Goal: Information Seeking & Learning: Learn about a topic

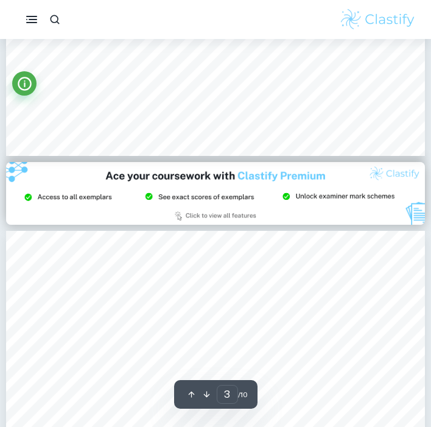
scroll to position [1248, 0]
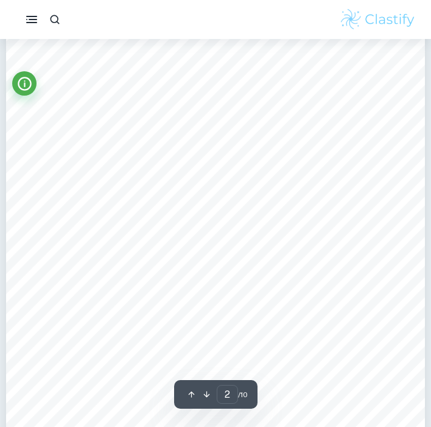
type input "1"
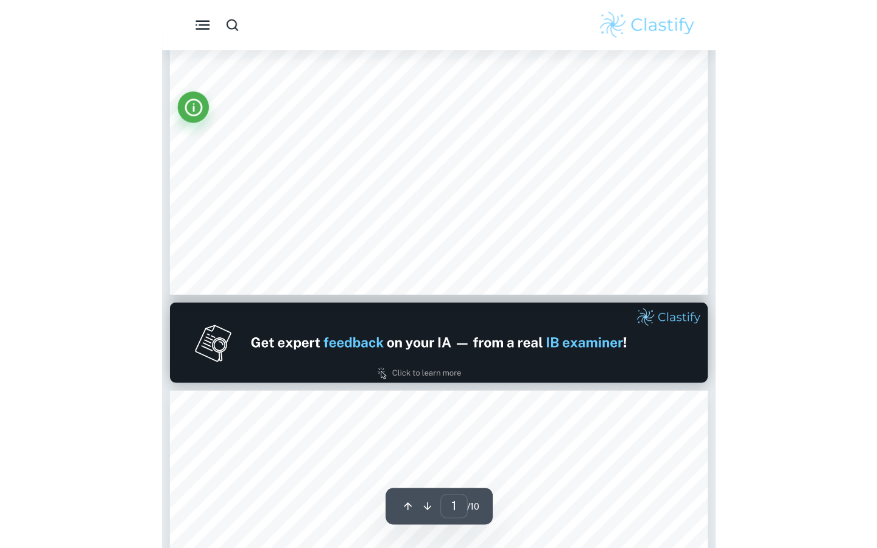
scroll to position [226, 0]
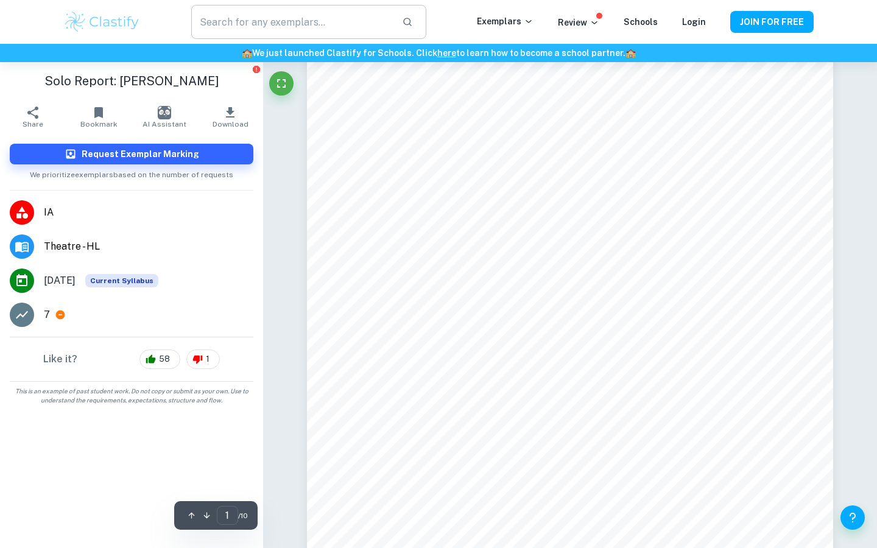
click at [275, 21] on input "text" at bounding box center [291, 22] width 201 height 34
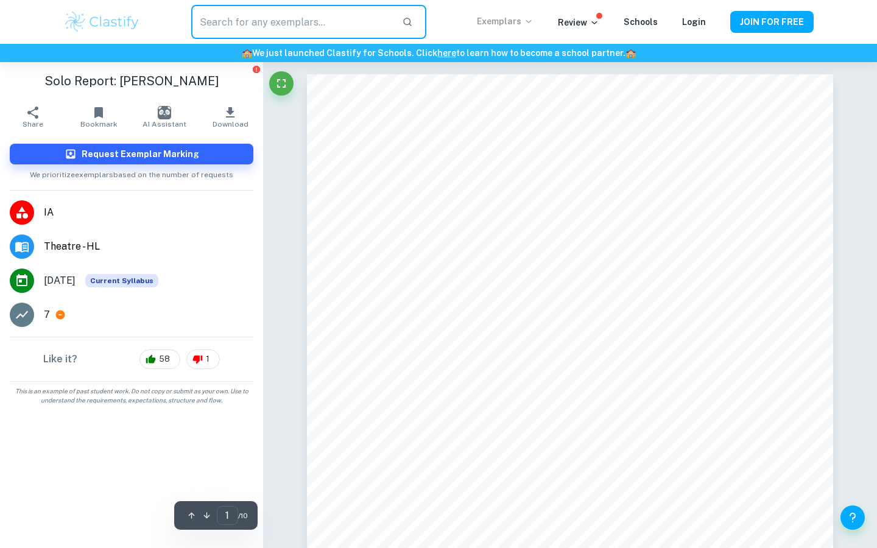
click at [515, 15] on p "Exemplars" at bounding box center [505, 21] width 57 height 13
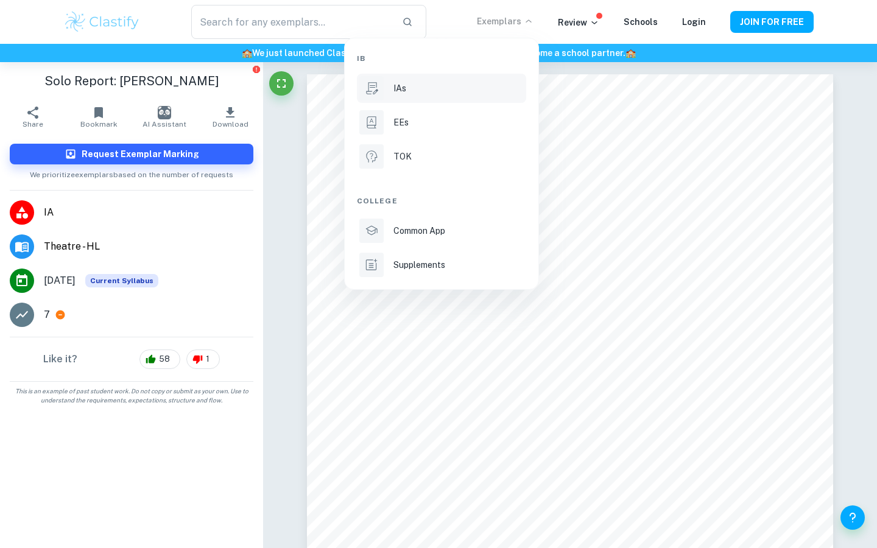
click at [399, 89] on p "IAs" at bounding box center [399, 88] width 13 height 13
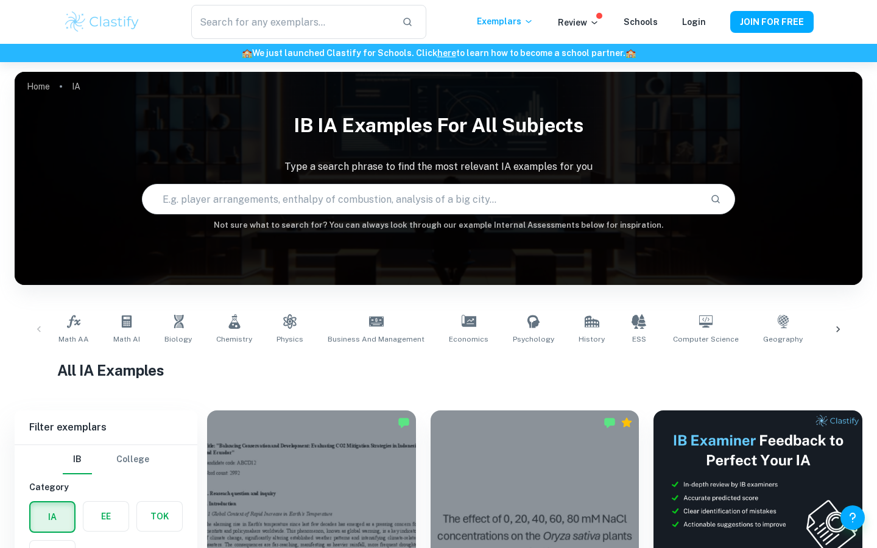
scroll to position [202, 0]
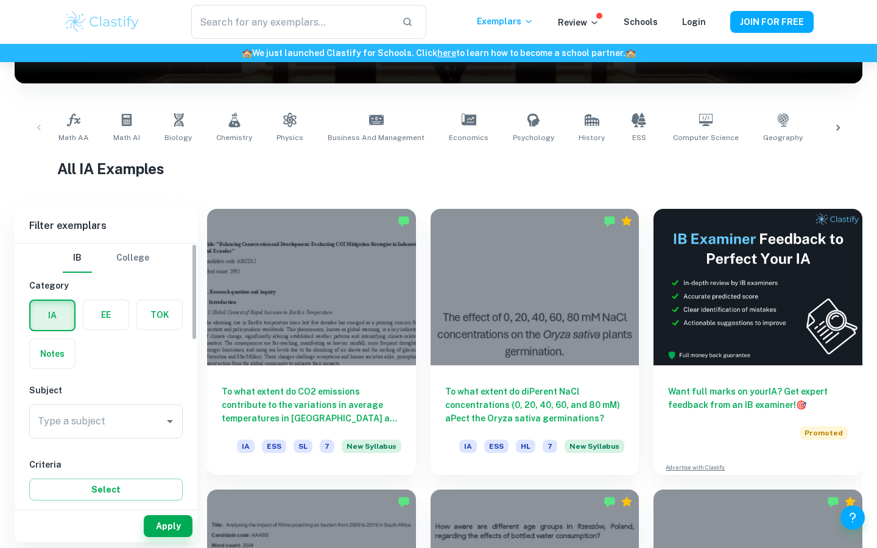
click at [52, 413] on div "Type a subject Type a subject" at bounding box center [105, 421] width 153 height 34
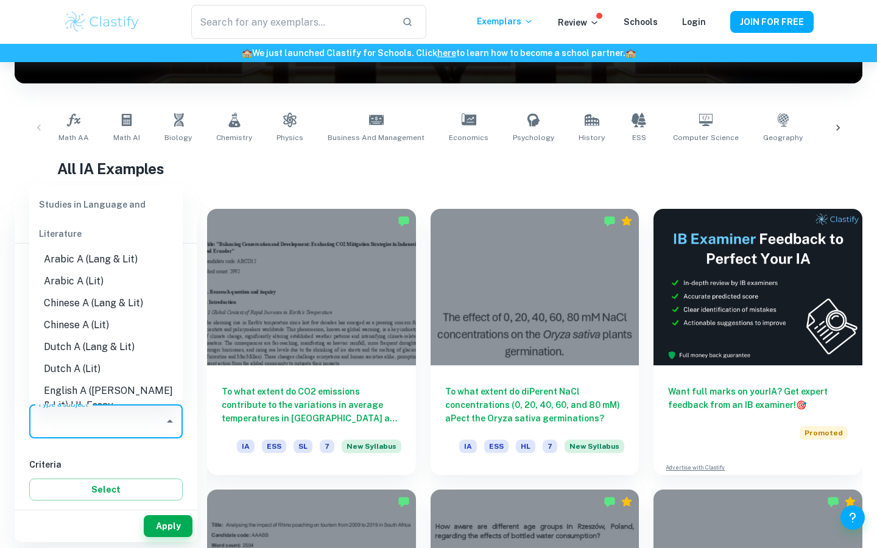
type input "Y"
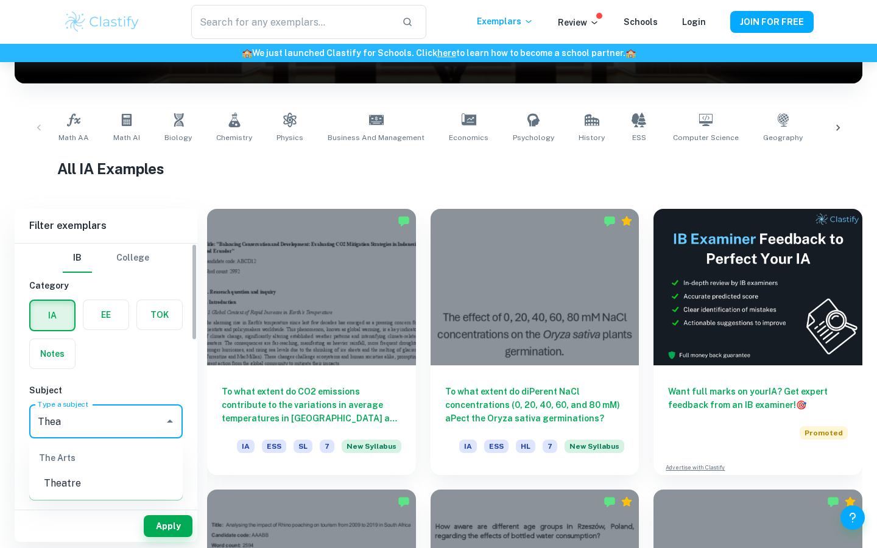
click at [96, 488] on li "Theatre" at bounding box center [105, 484] width 153 height 22
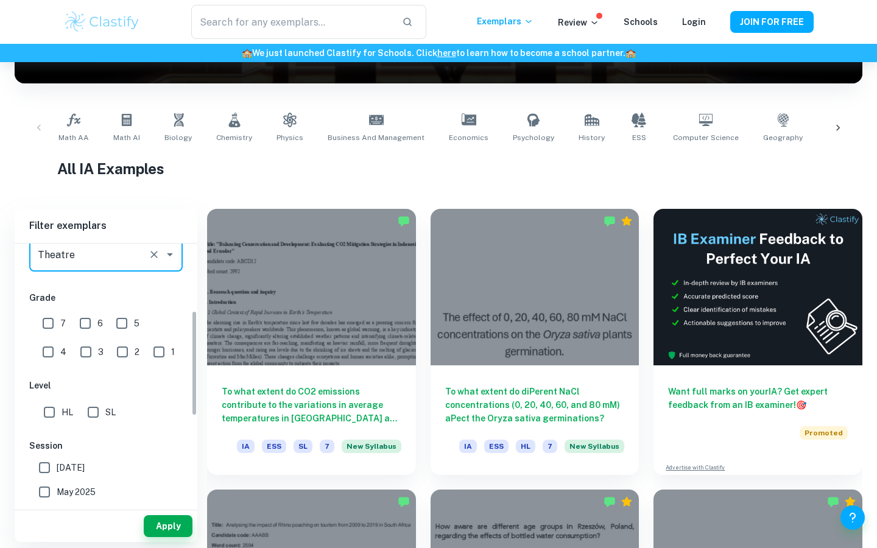
scroll to position [175, 0]
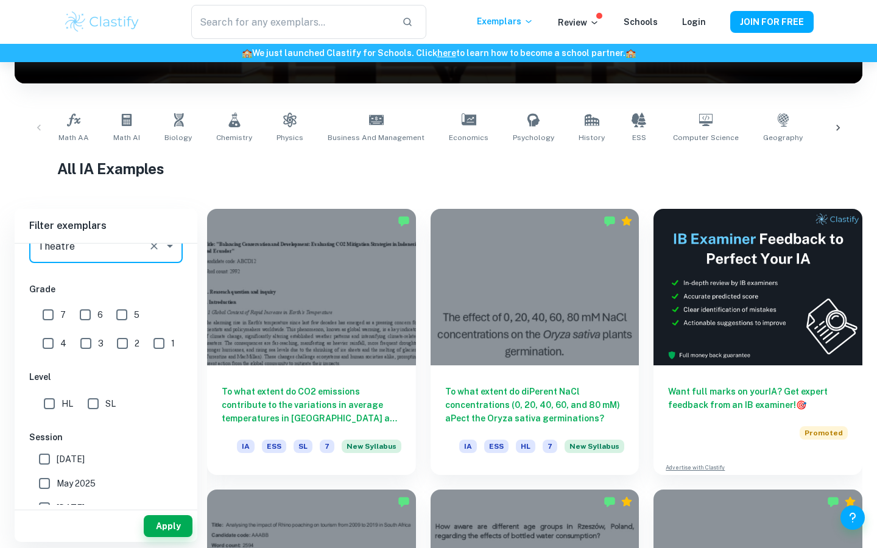
type input "Theatre"
click at [55, 402] on input "HL" at bounding box center [49, 404] width 24 height 24
checkbox input "true"
click at [186, 531] on button "Apply" at bounding box center [168, 526] width 49 height 22
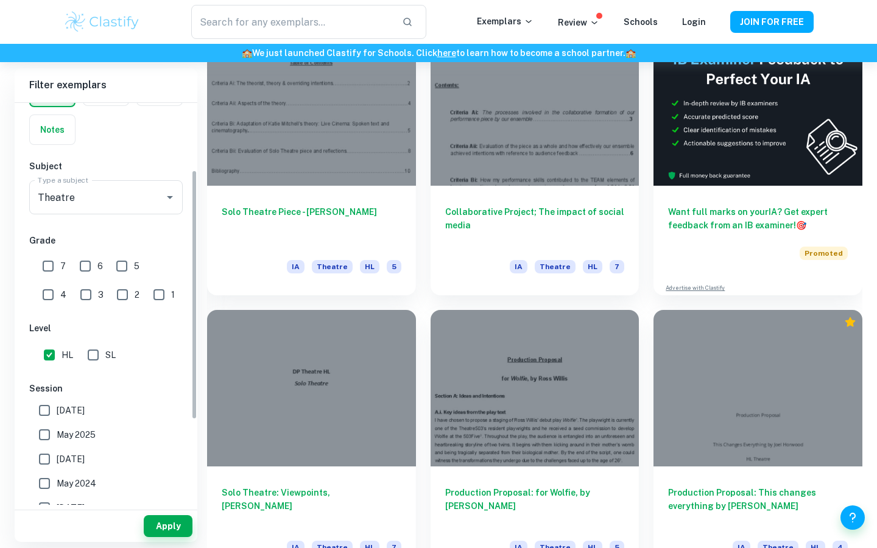
scroll to position [111, 0]
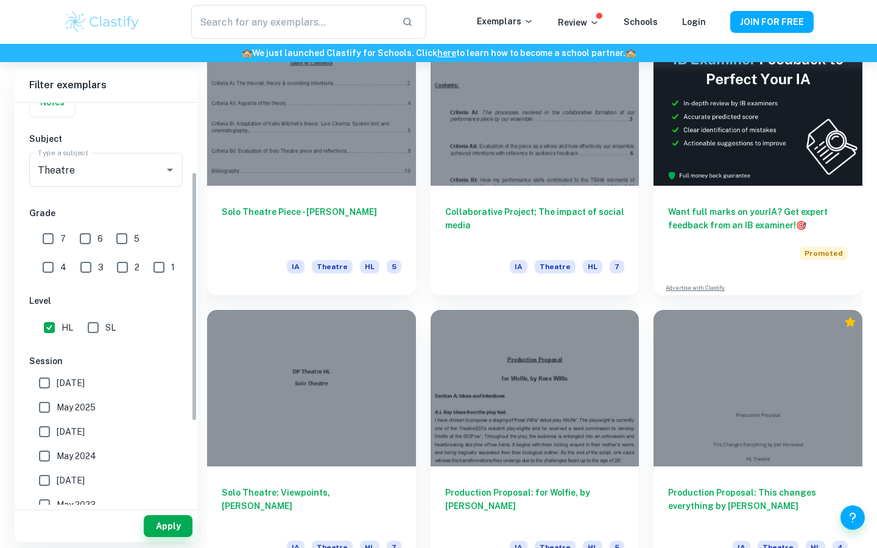
click at [85, 456] on span "May 2024" at bounding box center [77, 455] width 40 height 13
click at [57, 456] on input "May 2024" at bounding box center [44, 456] width 24 height 24
checkbox input "true"
click at [85, 427] on span "[DATE]" at bounding box center [71, 431] width 28 height 13
click at [57, 427] on input "[DATE]" at bounding box center [44, 432] width 24 height 24
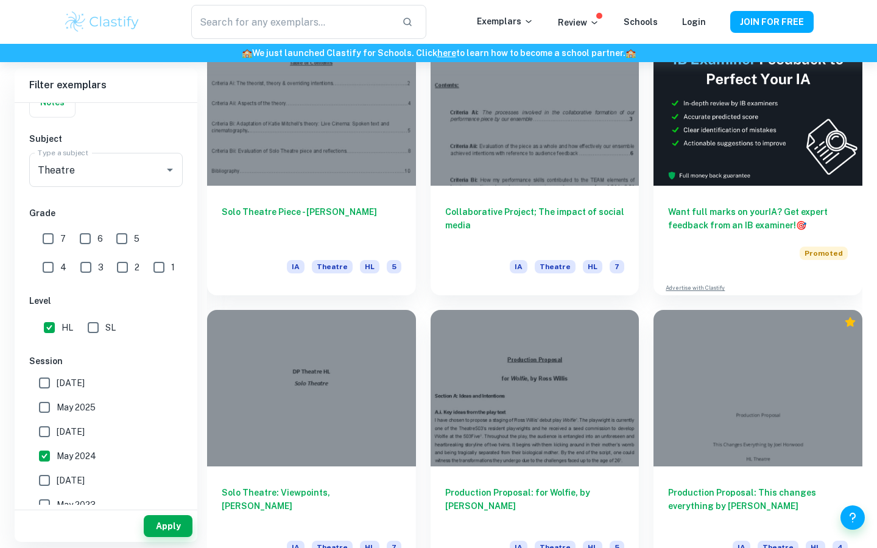
checkbox input "true"
click at [91, 408] on span "May 2025" at bounding box center [76, 407] width 39 height 13
click at [57, 408] on input "May 2025" at bounding box center [44, 407] width 24 height 24
checkbox input "true"
click at [172, 527] on button "Apply" at bounding box center [168, 526] width 49 height 22
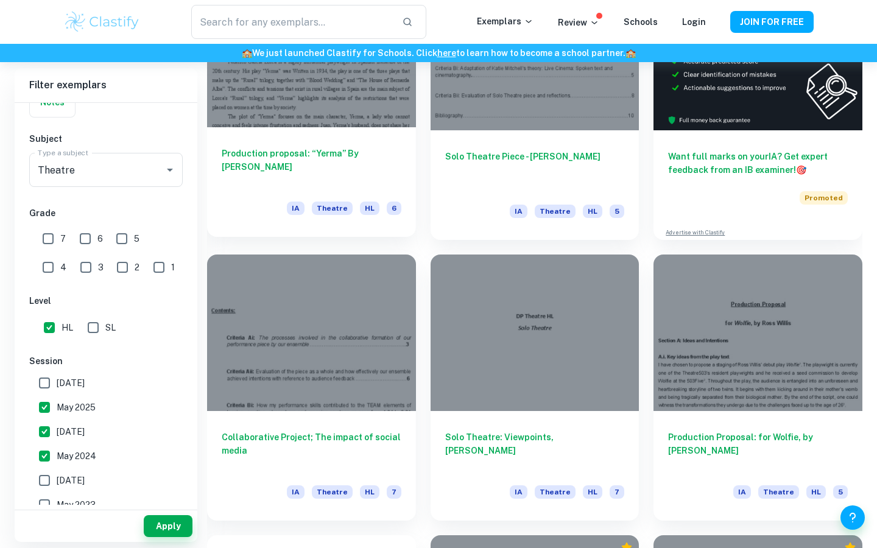
scroll to position [392, 0]
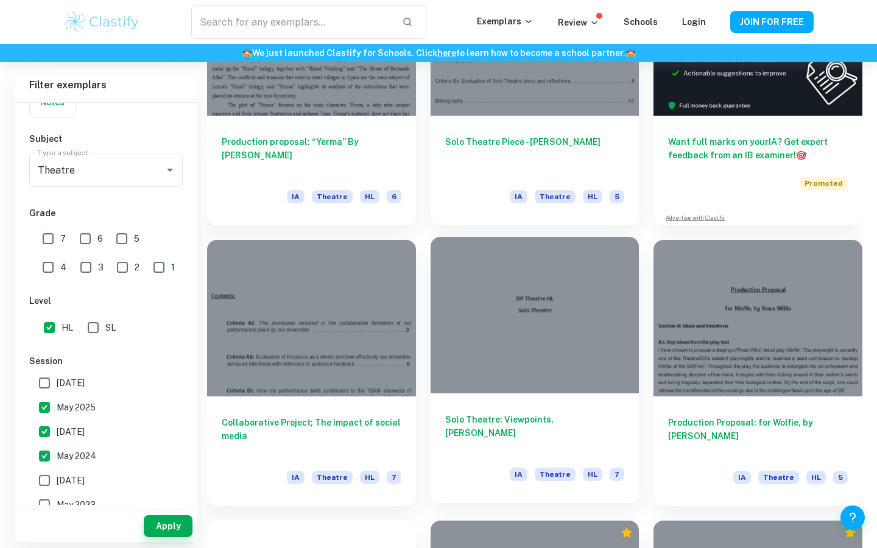
click at [526, 328] on div at bounding box center [535, 315] width 209 height 157
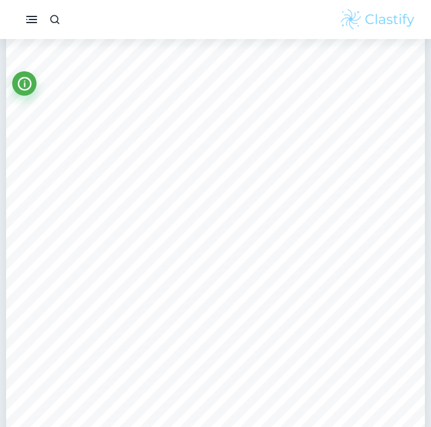
scroll to position [2011, 0]
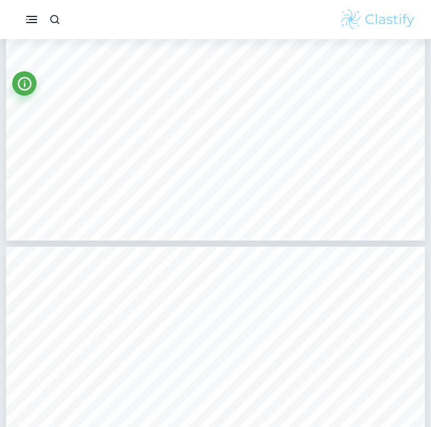
type input "3"
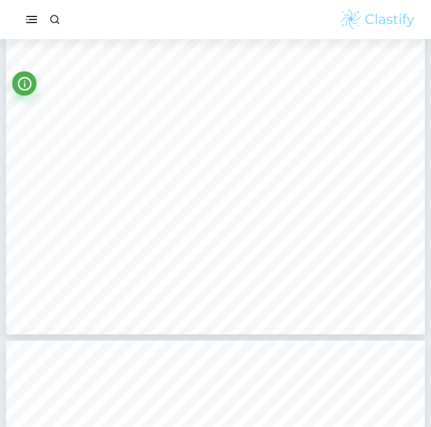
scroll to position [1741, 0]
